Goal: Information Seeking & Learning: Learn about a topic

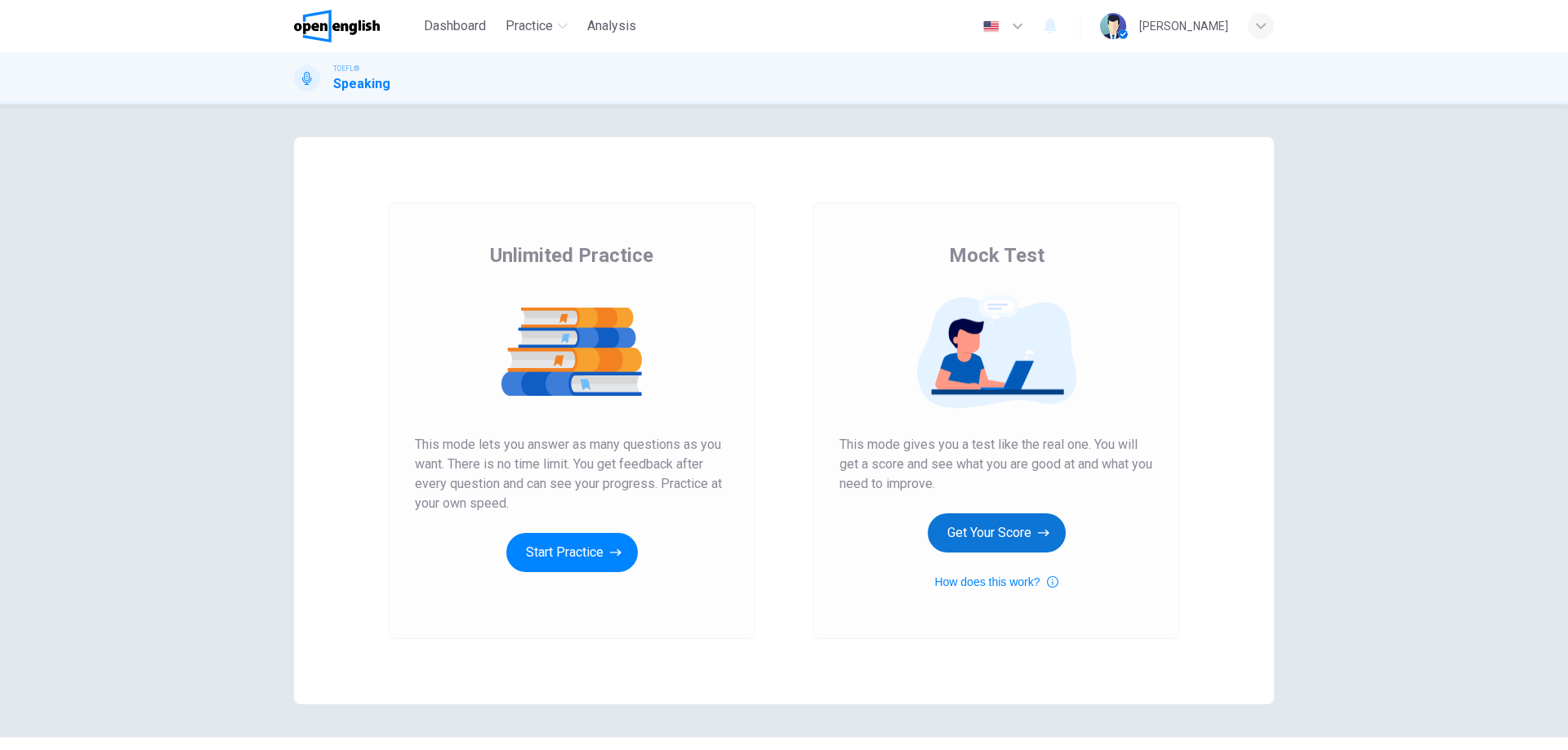
click at [1004, 538] on button "Get Your Score" at bounding box center [996, 533] width 138 height 40
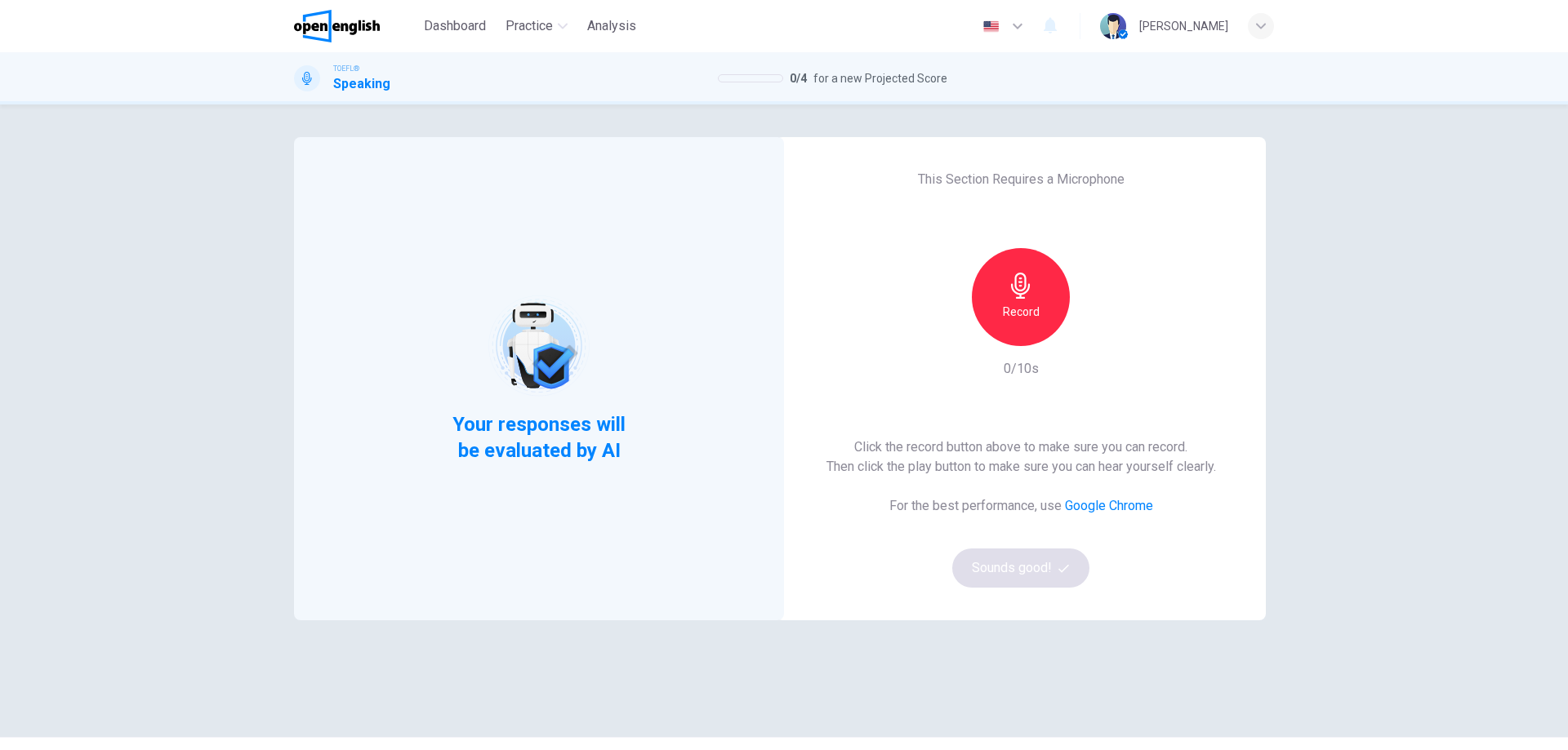
drag, startPoint x: 1115, startPoint y: 177, endPoint x: 905, endPoint y: 189, distance: 210.3
click at [905, 189] on div "This Section Requires a Microphone Record 0/10s Click the record button above t…" at bounding box center [1020, 379] width 489 height 483
drag, startPoint x: 918, startPoint y: 180, endPoint x: 1121, endPoint y: 169, distance: 203.3
click at [1121, 169] on div "This Section Requires a Microphone Record 0/10s Click the record button above t…" at bounding box center [1020, 379] width 489 height 483
click at [1021, 288] on icon "button" at bounding box center [1020, 286] width 26 height 26
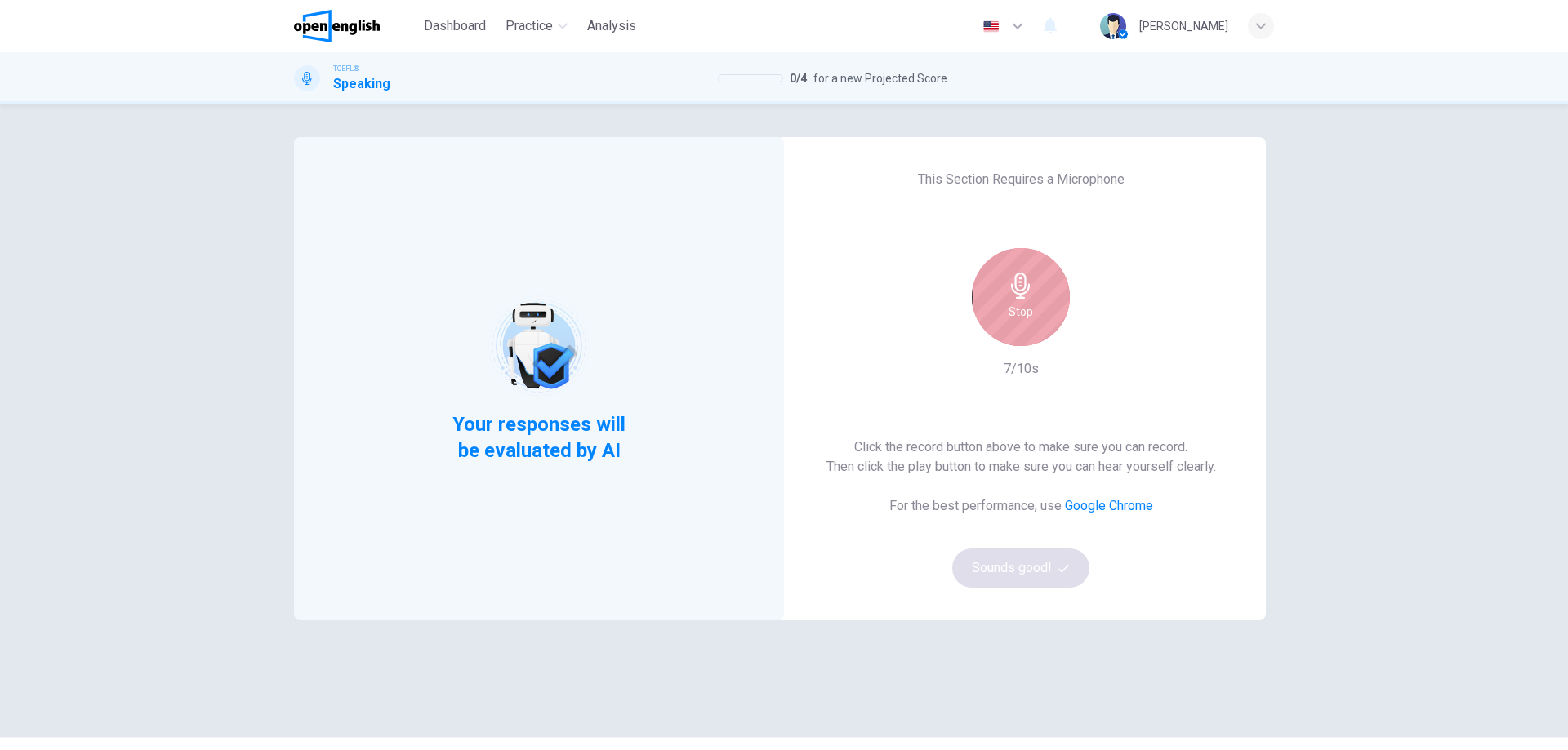
click at [1013, 312] on h6 "Stop" at bounding box center [1020, 311] width 25 height 19
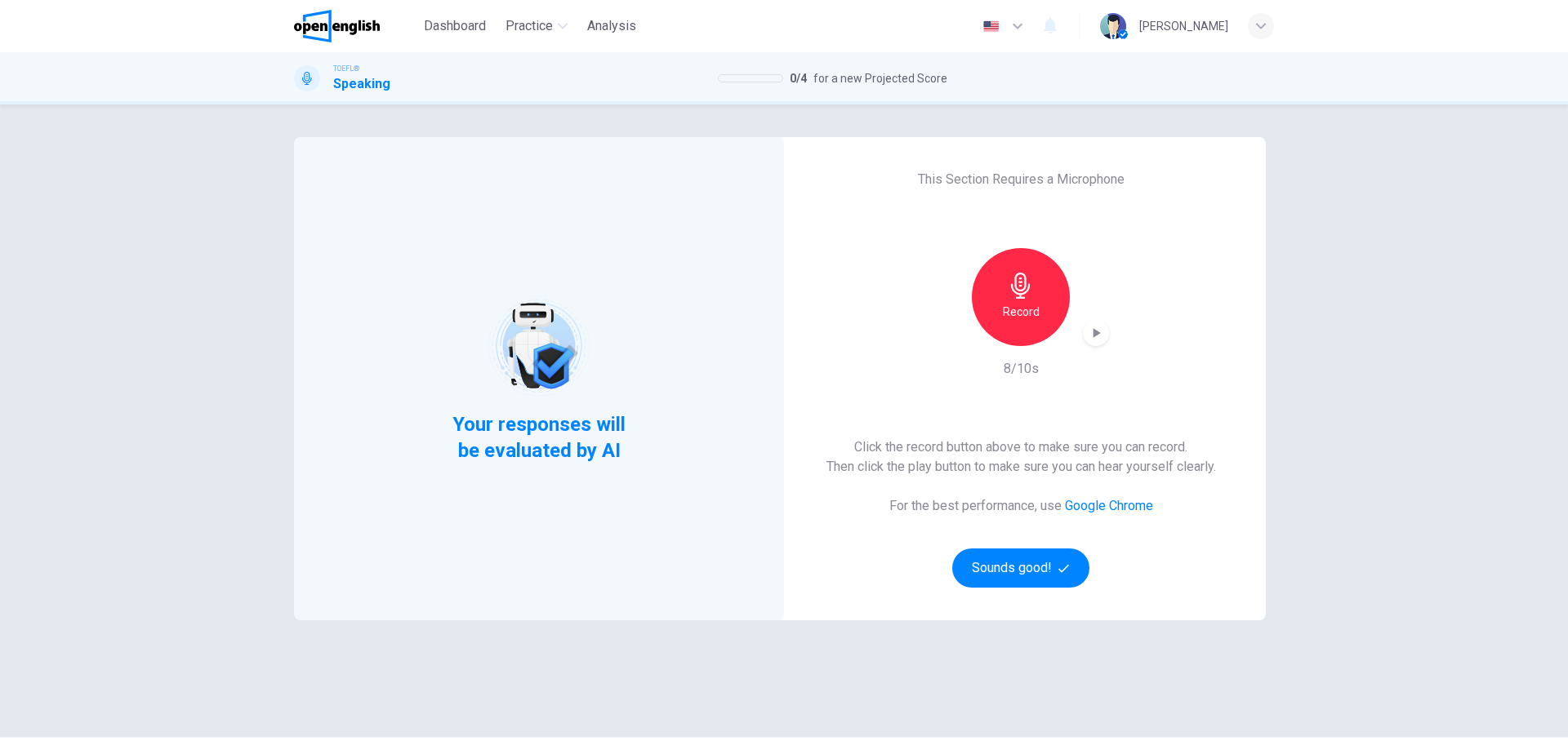
click at [1075, 324] on div "Record" at bounding box center [1020, 297] width 176 height 98
click at [1088, 330] on icon "button" at bounding box center [1096, 334] width 17 height 17
click at [1096, 336] on icon "button" at bounding box center [1095, 333] width 11 height 12
drag, startPoint x: 813, startPoint y: 84, endPoint x: 921, endPoint y: 74, distance: 108.5
click at [921, 74] on span "for a new Projected Score" at bounding box center [879, 77] width 134 height 19
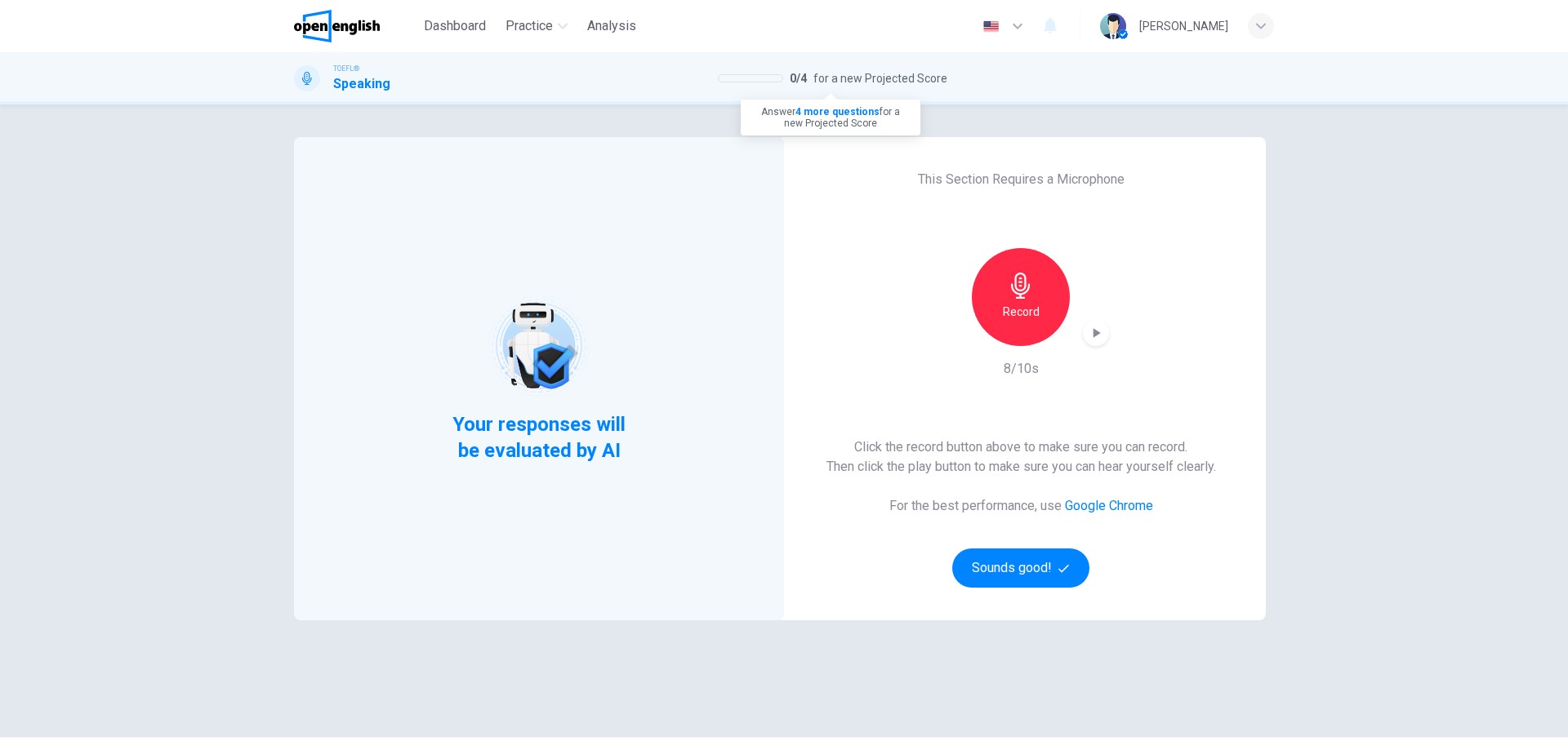
drag, startPoint x: 939, startPoint y: 72, endPoint x: 801, endPoint y: 81, distance: 138.3
click at [801, 81] on div "0 / 4 for a new Projected Score" at bounding box center [832, 77] width 230 height 19
drag, startPoint x: 789, startPoint y: 80, endPoint x: 947, endPoint y: 77, distance: 158.0
click at [947, 77] on div "TOEFL® Speaking 0 / 4 for a new Projected Score" at bounding box center [784, 78] width 1032 height 31
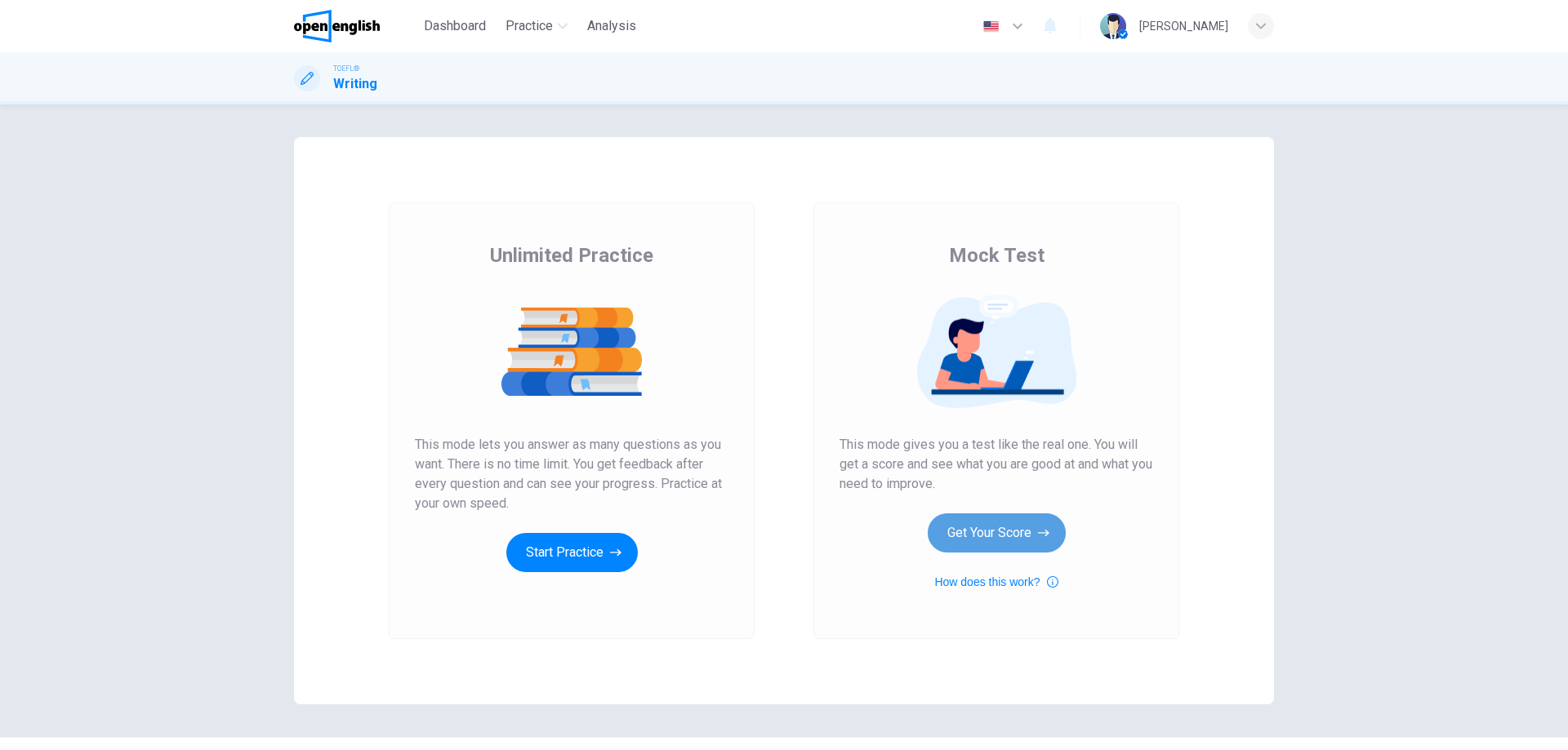
click at [1046, 533] on button "Get Your Score" at bounding box center [996, 533] width 138 height 40
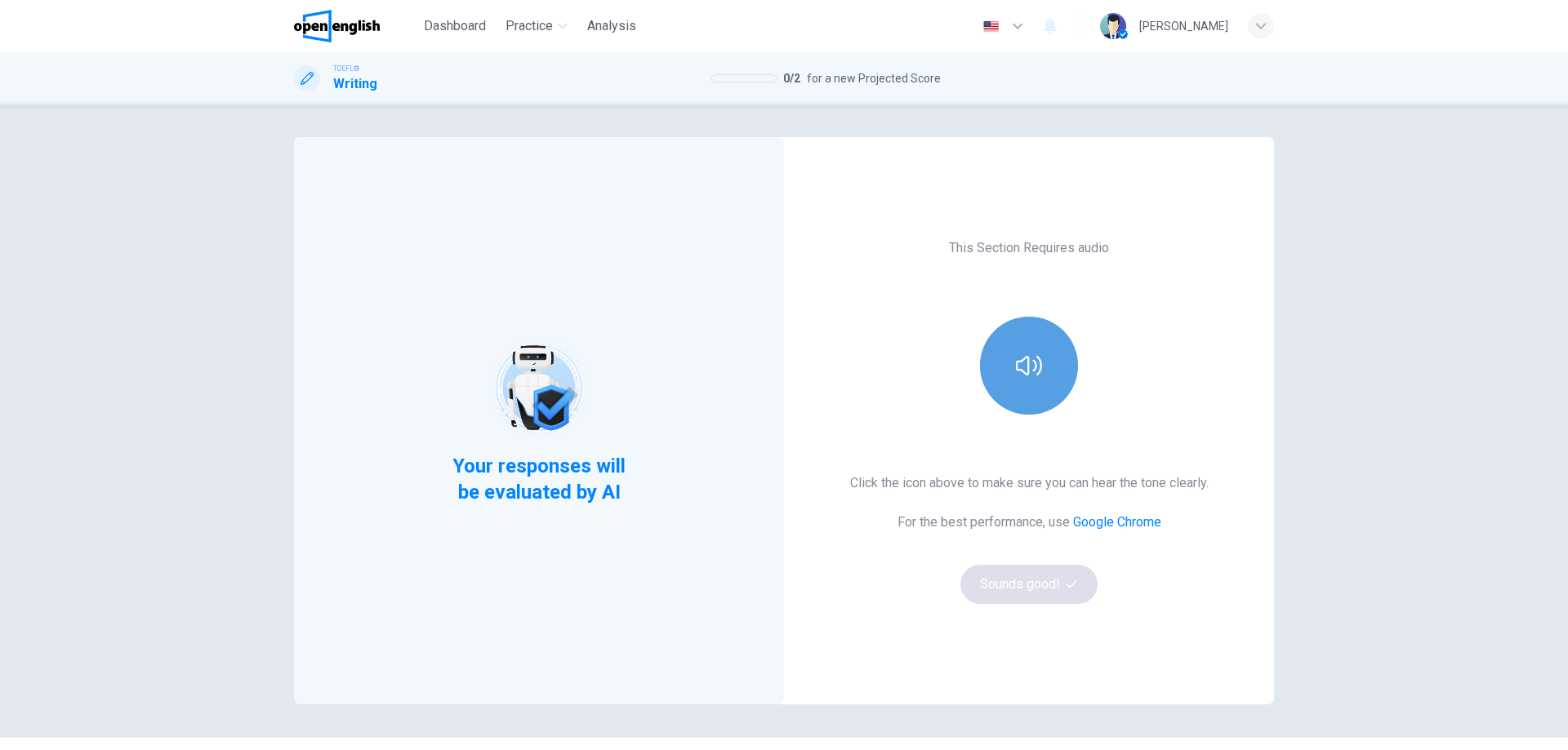
click at [1038, 366] on button "button" at bounding box center [1029, 366] width 98 height 98
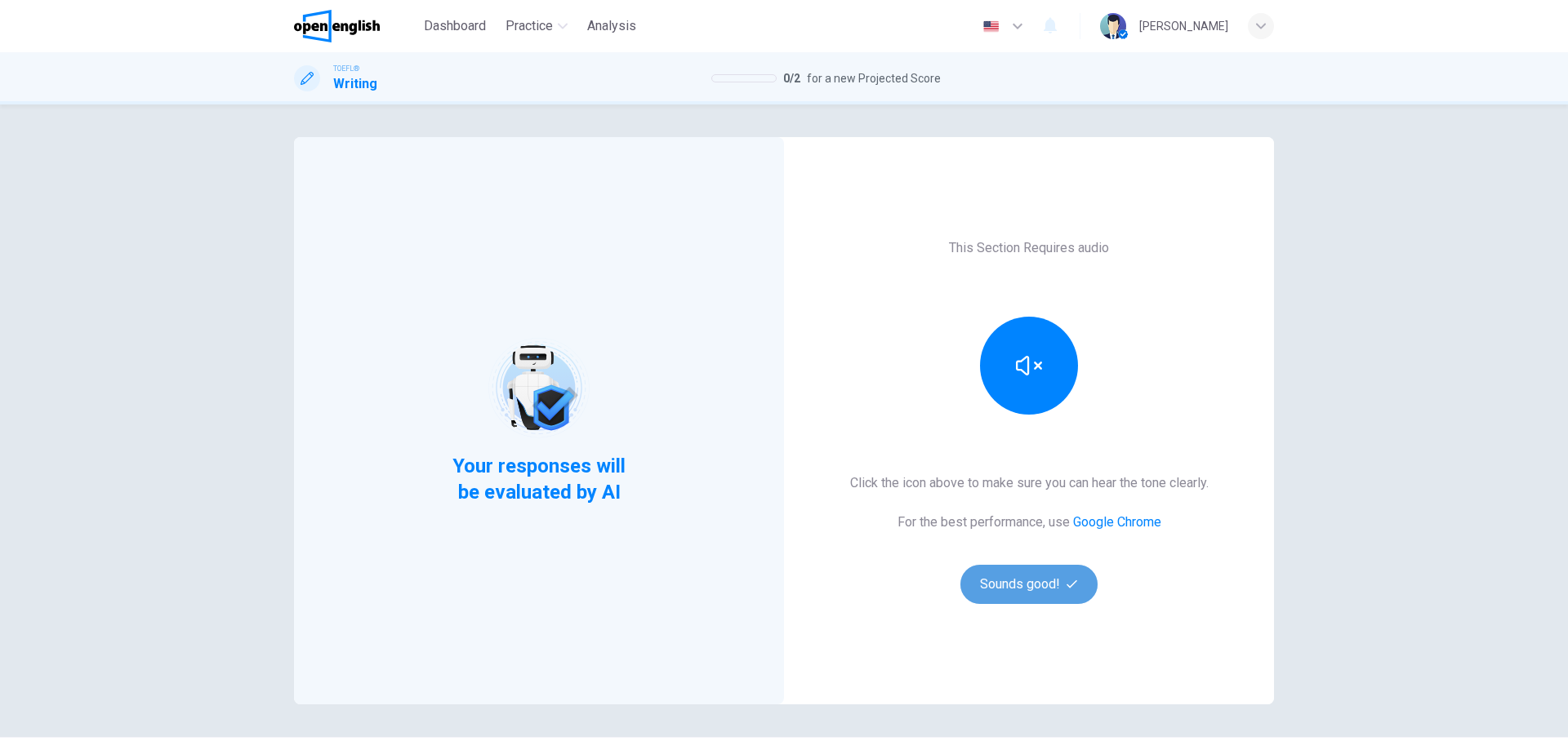
click at [1063, 575] on button "Sounds good!" at bounding box center [1029, 584] width 137 height 40
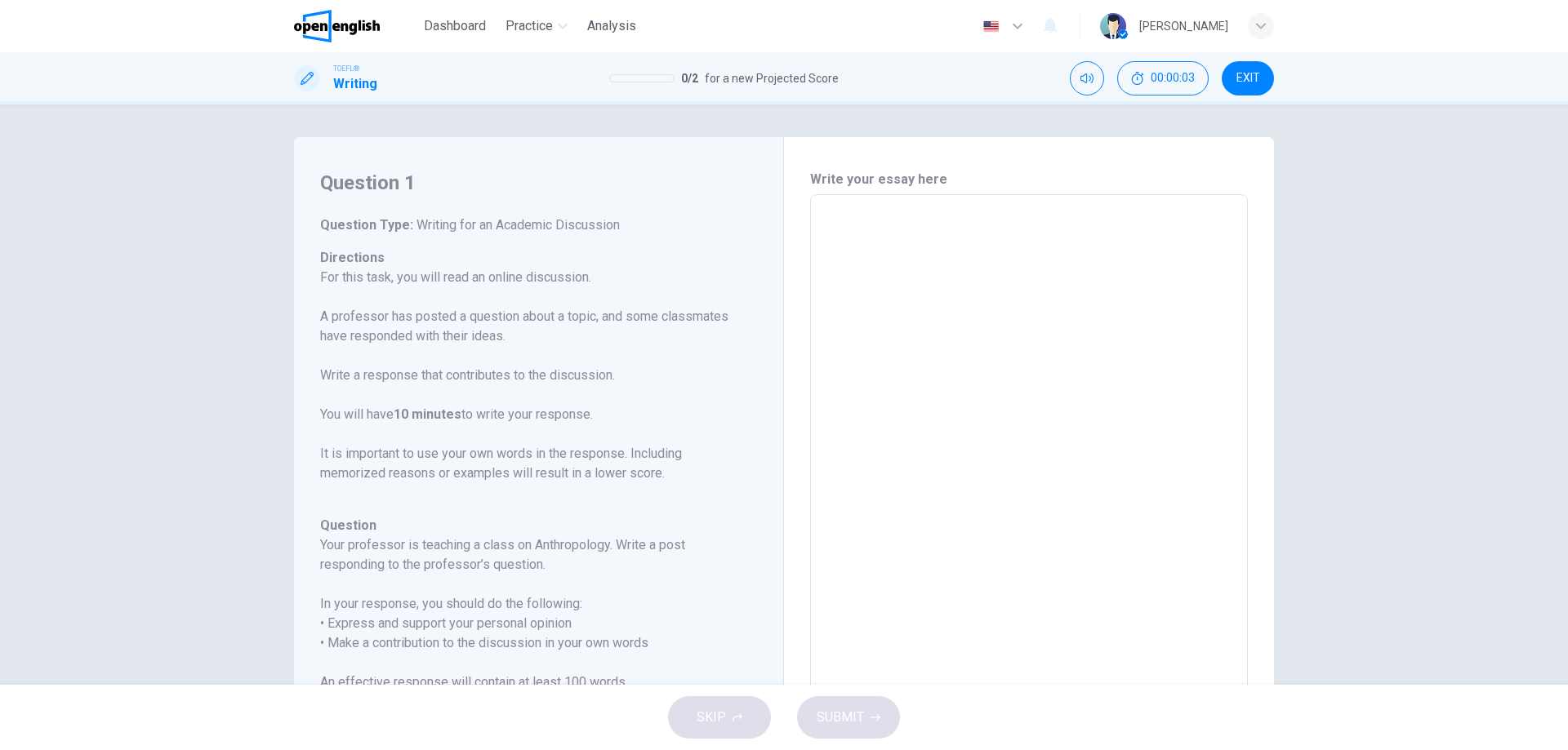
click at [1258, 74] on span "EXIT" at bounding box center [1248, 78] width 24 height 13
drag, startPoint x: 467, startPoint y: 18, endPoint x: 868, endPoint y: 100, distance: 409.3
click at [468, 19] on span "Dashboard" at bounding box center [454, 26] width 62 height 19
